Goal: Task Accomplishment & Management: Manage account settings

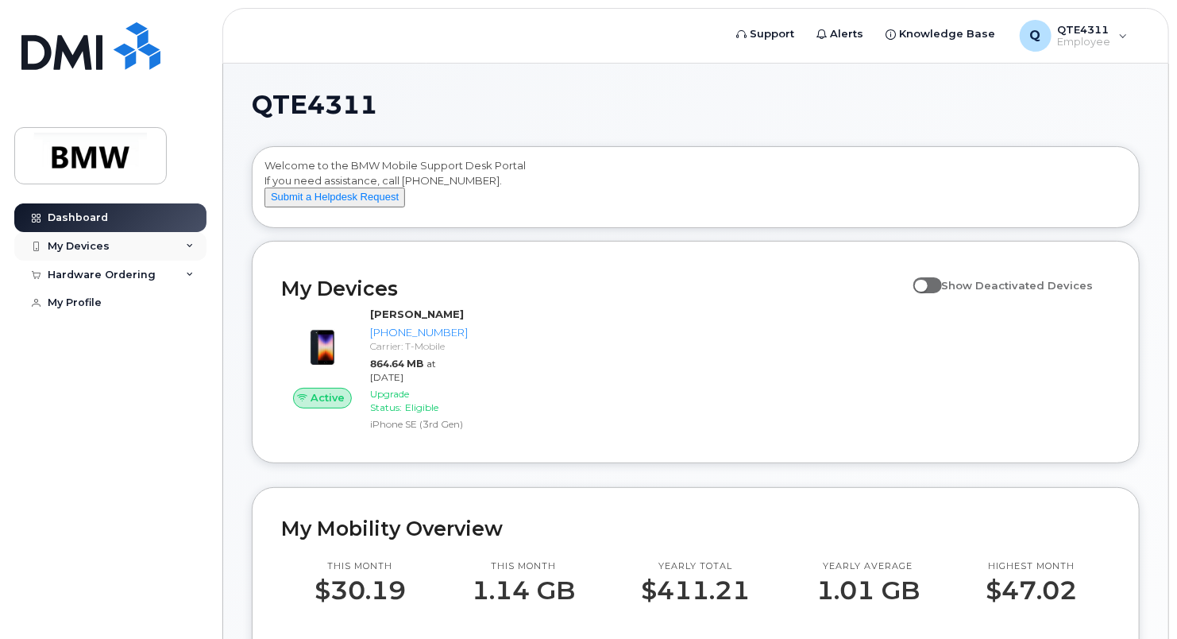
click at [71, 244] on div "My Devices" at bounding box center [79, 246] width 62 height 13
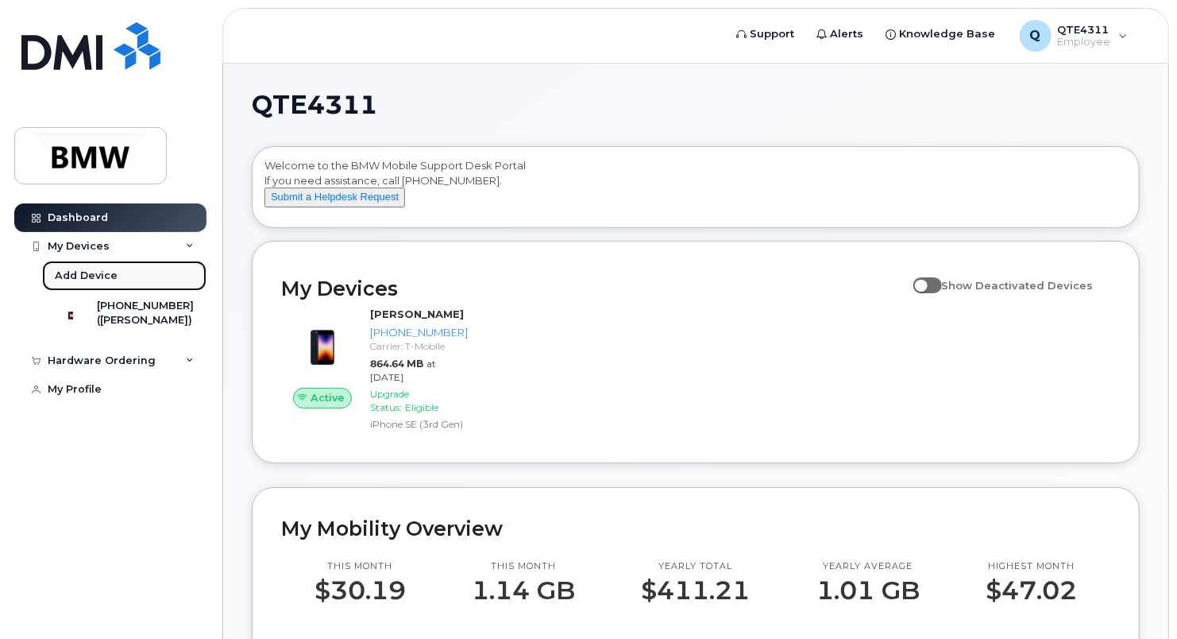
click at [81, 272] on div "Add Device" at bounding box center [86, 275] width 63 height 14
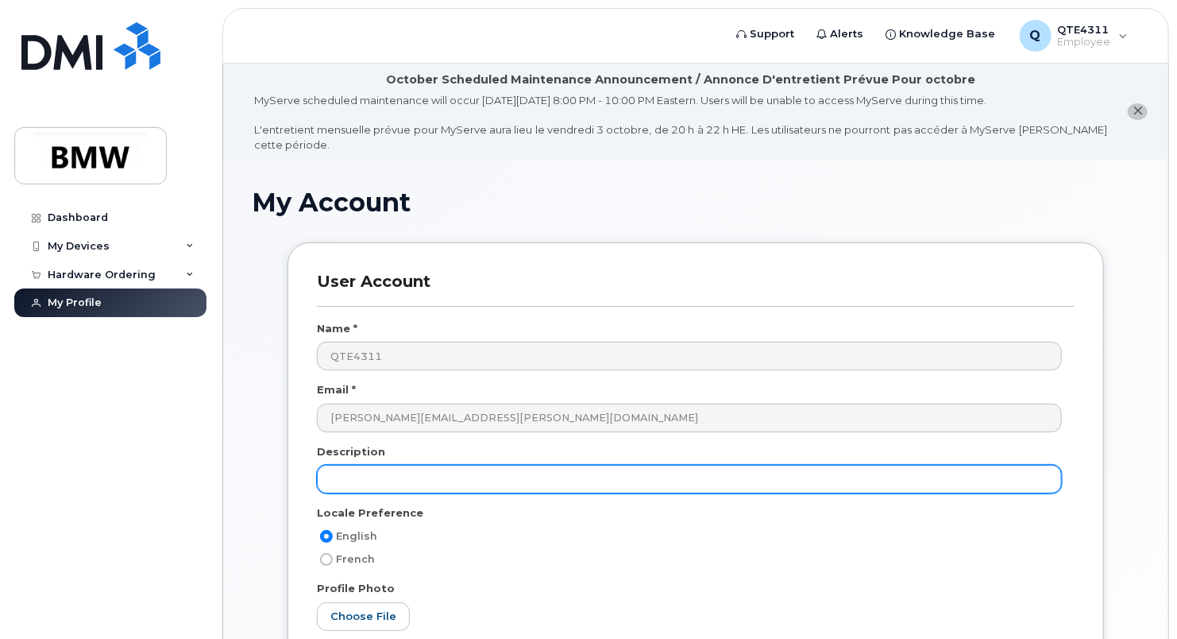
scroll to position [400, 0]
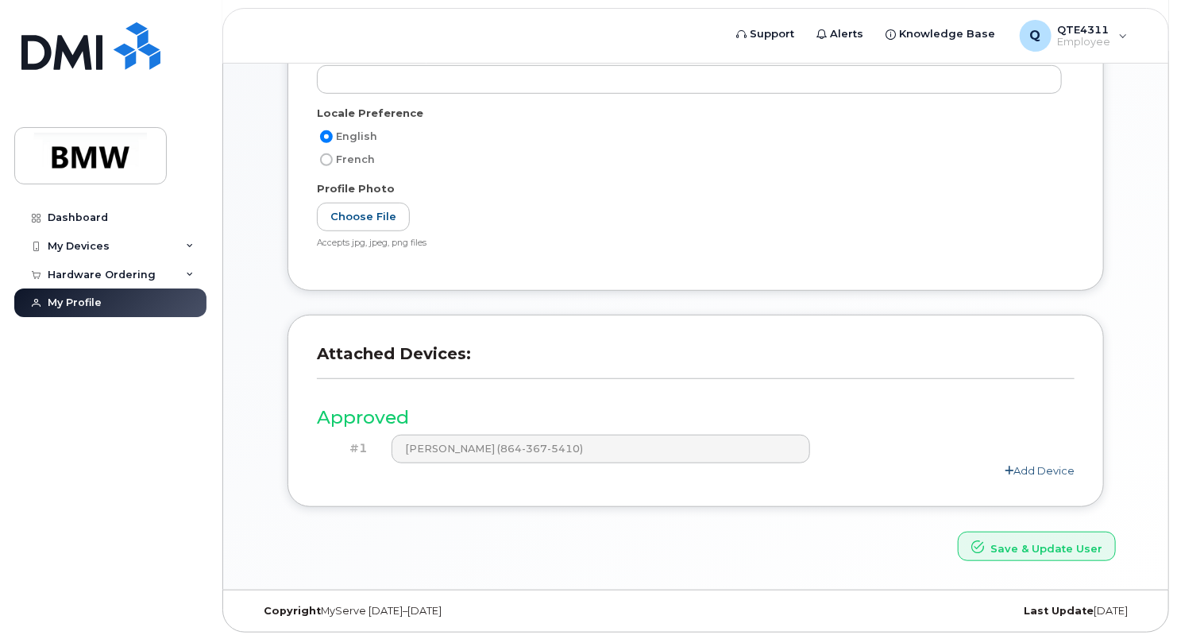
click at [1033, 466] on link "Add Device" at bounding box center [1040, 470] width 70 height 13
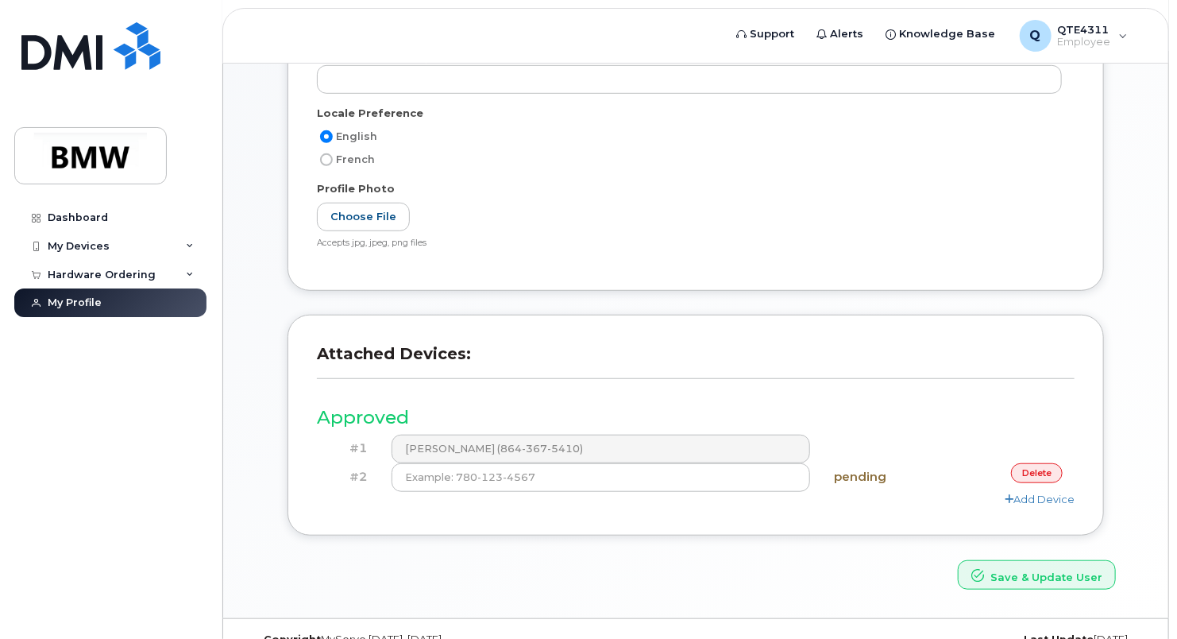
click at [1017, 478] on link "delete" at bounding box center [1037, 473] width 52 height 20
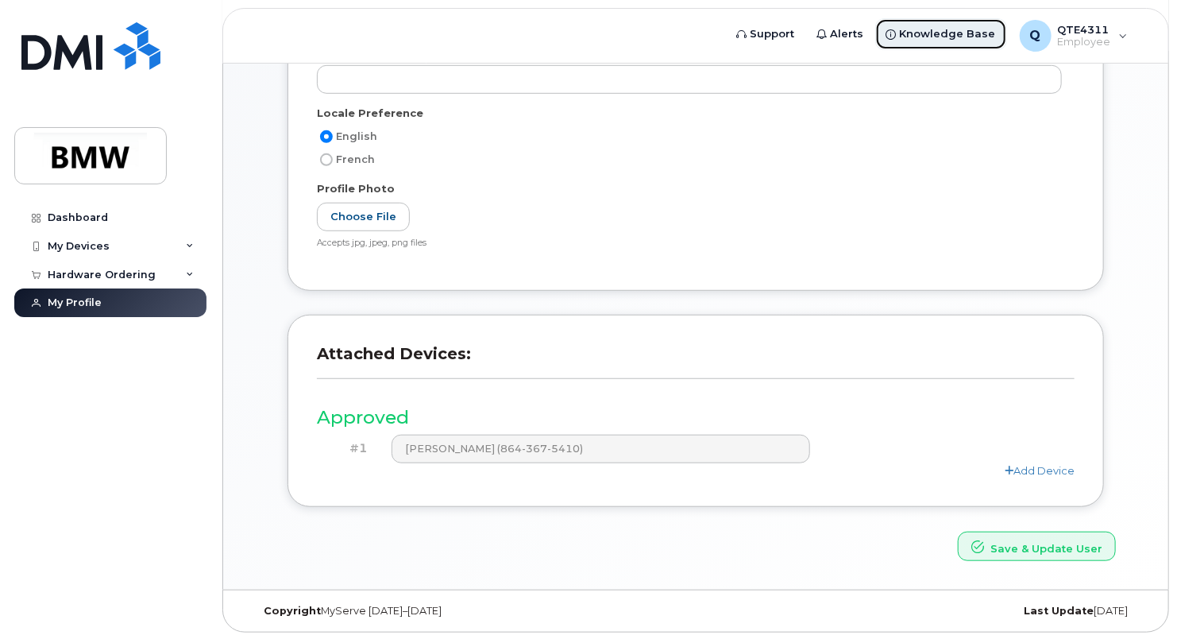
click at [962, 32] on span "Knowledge Base" at bounding box center [948, 34] width 96 height 16
